Goal: Use online tool/utility: Utilize a website feature to perform a specific function

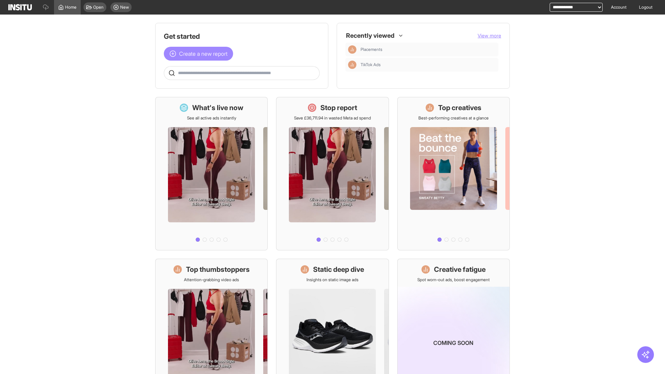
click at [200, 54] on span "Create a new report" at bounding box center [203, 54] width 49 height 8
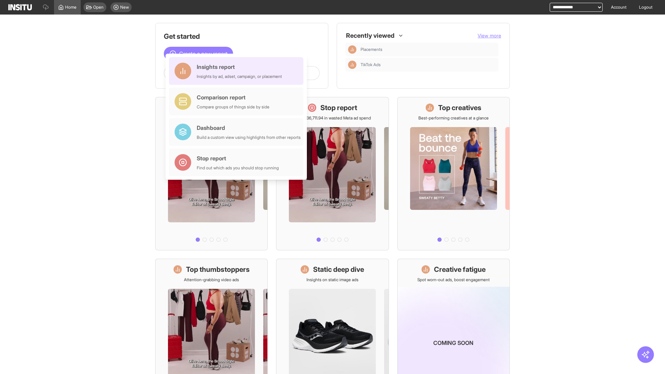
click at [238, 71] on div "Insights report Insights by ad, adset, campaign, or placement" at bounding box center [239, 71] width 85 height 17
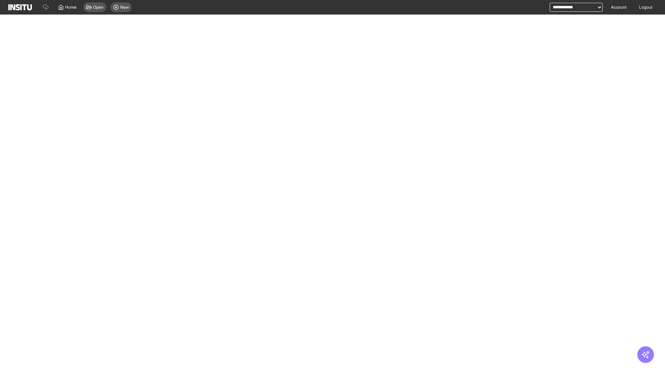
select select "**"
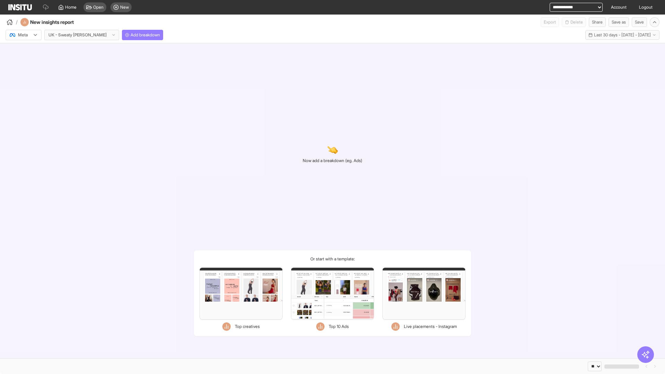
click at [24, 35] on div at bounding box center [18, 35] width 19 height 7
click at [23, 50] on span "Meta" at bounding box center [22, 50] width 9 height 6
click at [131, 35] on span "Add breakdown" at bounding box center [145, 35] width 29 height 6
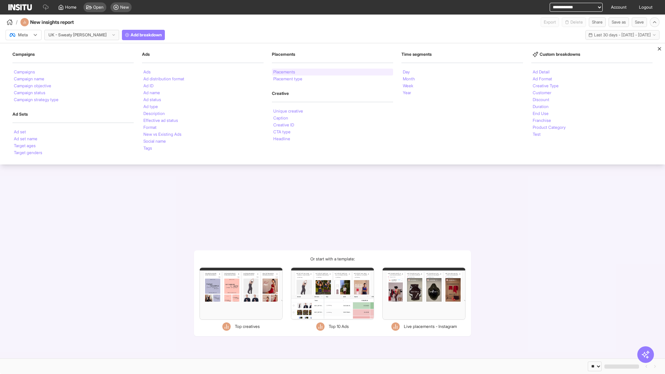
click at [285, 72] on li "Placements" at bounding box center [284, 72] width 22 height 4
